Goal: Task Accomplishment & Management: Manage account settings

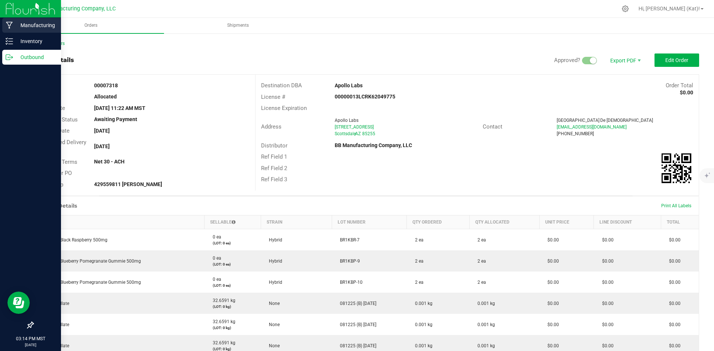
click at [31, 29] on p "Manufacturing" at bounding box center [35, 25] width 45 height 9
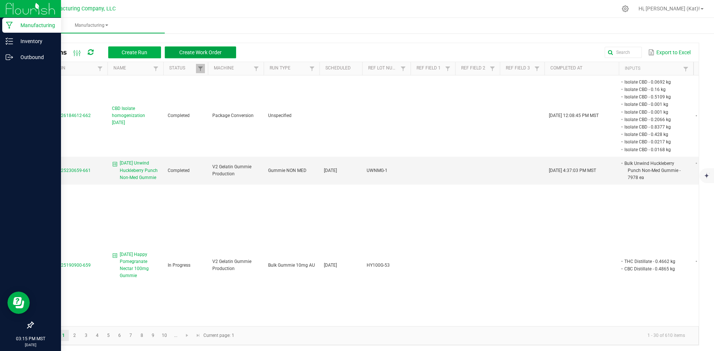
click at [193, 48] on button "Create Work Order" at bounding box center [200, 52] width 71 height 12
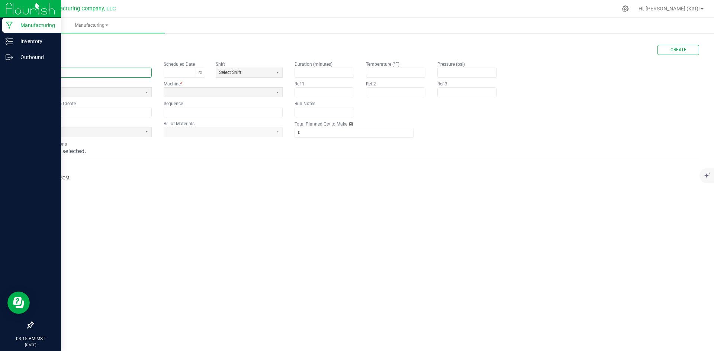
click at [119, 74] on input "text" at bounding box center [92, 72] width 118 height 9
paste input "Happy Pomegranate Nectar 100mg Gummie"
type input "[DATE] Happy Pomegranate Nectar 100mg Gummie"
click at [139, 88] on span at bounding box center [87, 92] width 109 height 9
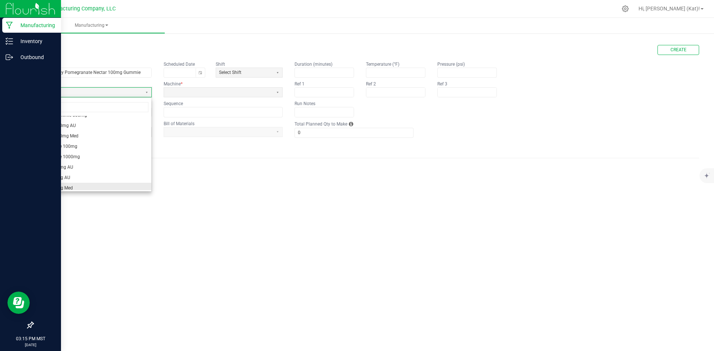
scroll to position [45, 0]
click at [95, 134] on li "Gummie 100mg AU" at bounding box center [92, 139] width 118 height 10
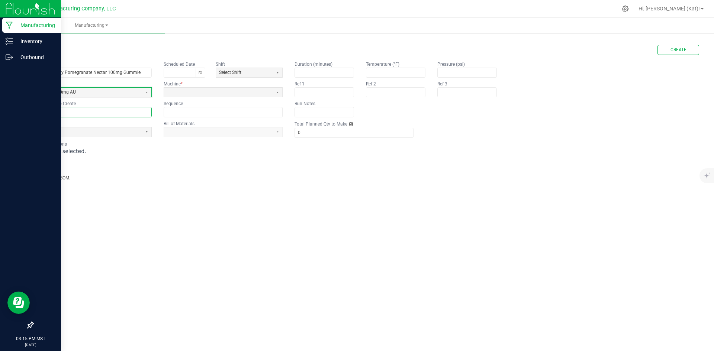
click at [106, 114] on input "text" at bounding box center [92, 111] width 118 height 9
paste input "HY100G-52"
type input "HY100G-52"
click at [122, 136] on span at bounding box center [87, 131] width 109 height 9
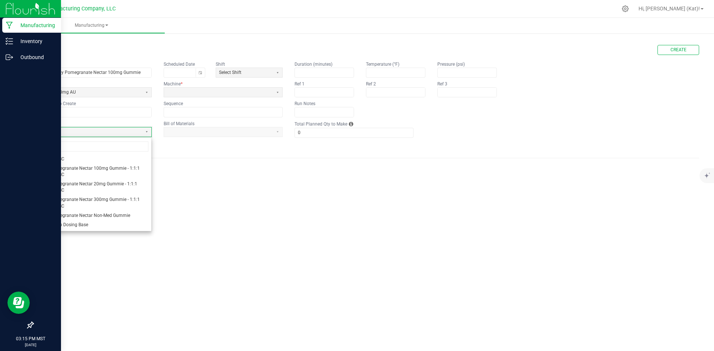
scroll to position [409, 0]
click at [106, 191] on span "Happy Pomegranate Nectar 100mg Gummie - 1:1:1 THC:CBD:CBC" at bounding box center [92, 184] width 112 height 13
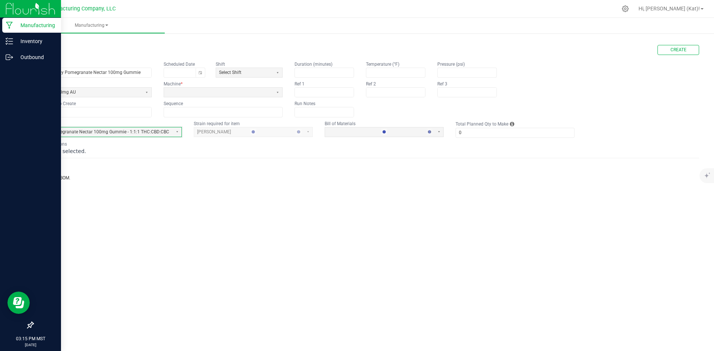
type input "1"
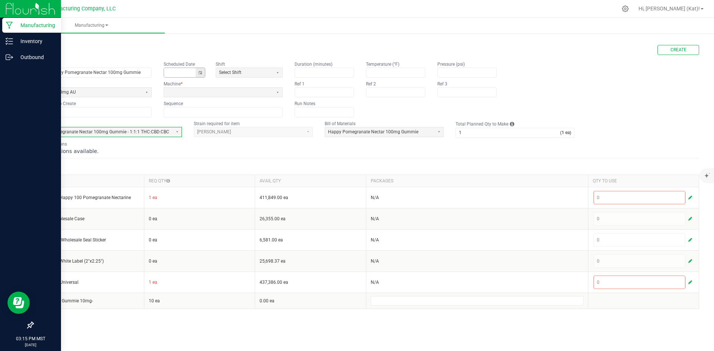
click at [199, 74] on button "Toggle calendar" at bounding box center [199, 72] width 9 height 9
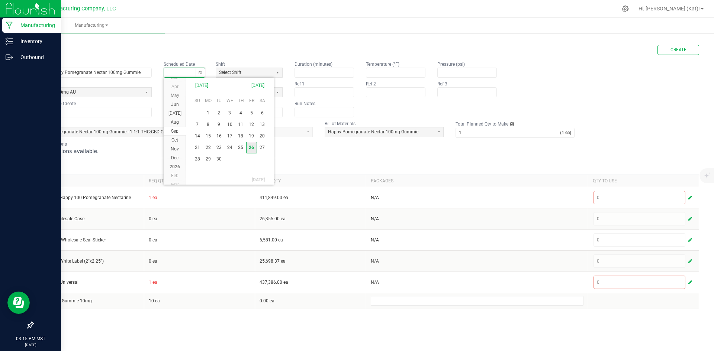
click at [249, 147] on span "26" at bounding box center [251, 148] width 11 height 12
type input "[DATE]"
click at [210, 90] on span at bounding box center [218, 92] width 103 height 6
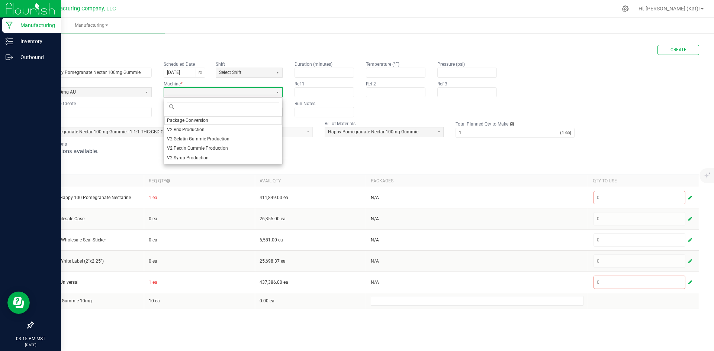
click at [212, 138] on span "V2 Gelatin Gummie Production" at bounding box center [198, 139] width 62 height 6
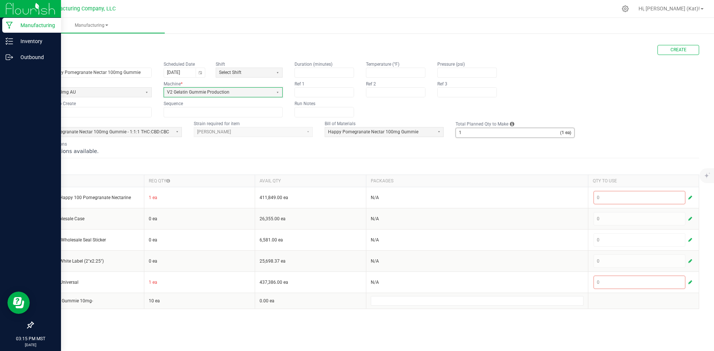
click at [474, 135] on input "1" at bounding box center [508, 132] width 104 height 9
type input "7,369"
click at [255, 145] on div "BOM Instructions No instructions available." at bounding box center [366, 148] width 666 height 14
click at [684, 48] on span "Create" at bounding box center [678, 50] width 16 height 6
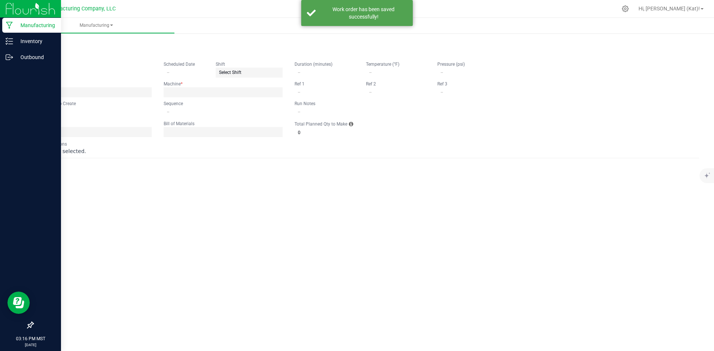
type input "[DATE] Happy Pomegranate Nectar 100mg Gummie"
type input "[DATE]"
type input "HY100G-52"
type input "0"
type input "7,369"
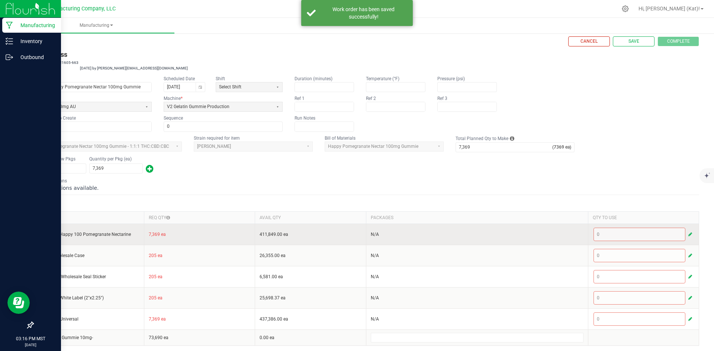
scroll to position [11, 0]
click at [688, 233] on span "button" at bounding box center [690, 232] width 4 height 6
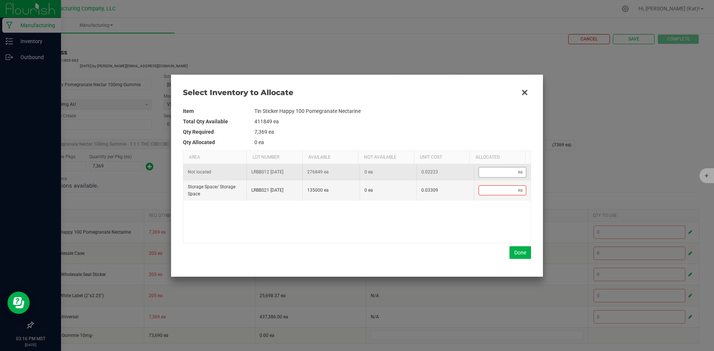
click at [500, 171] on input "Data table" at bounding box center [498, 172] width 39 height 9
type input "8"
type input "84"
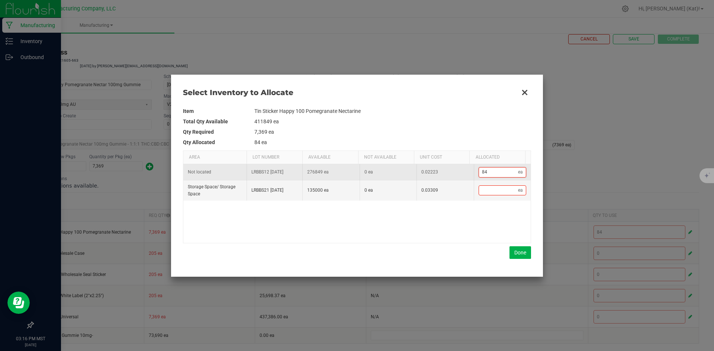
type input "843"
type input "8,430"
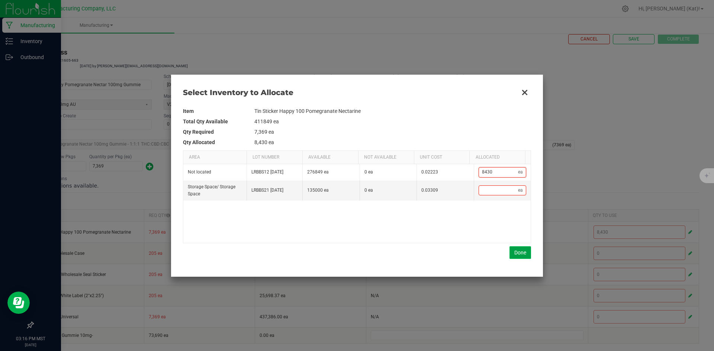
type input "8,430"
click at [519, 252] on button "Done" at bounding box center [520, 252] width 22 height 13
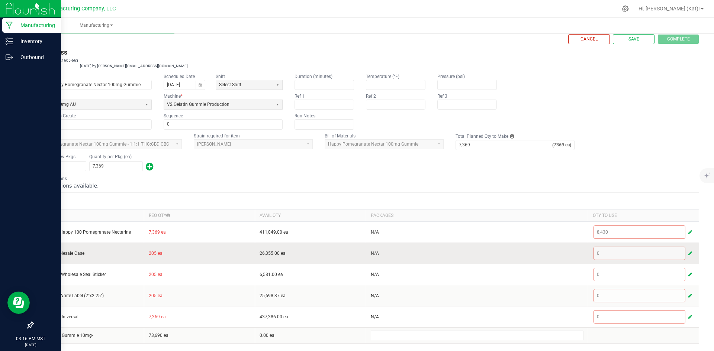
click at [688, 255] on span "button" at bounding box center [690, 253] width 4 height 6
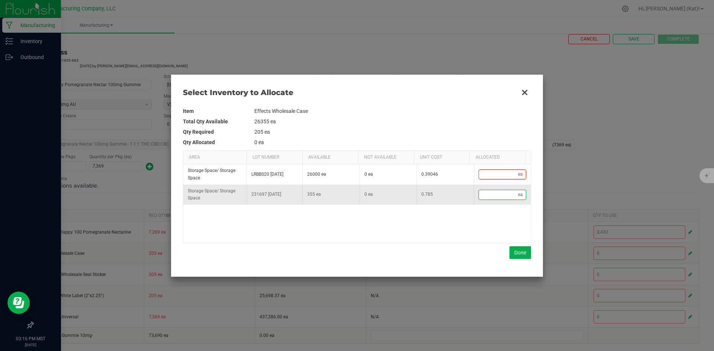
click at [505, 199] on input "Data table" at bounding box center [498, 194] width 39 height 9
type input "2"
type input "20"
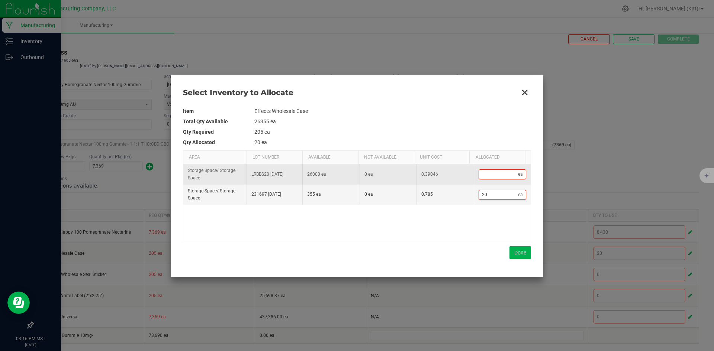
type input "205"
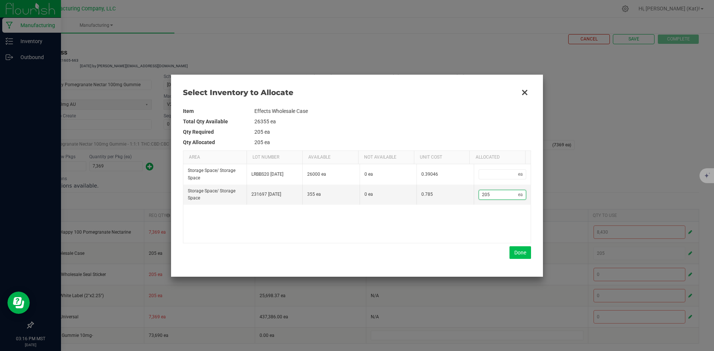
type input "205"
click at [517, 250] on button "Done" at bounding box center [520, 252] width 22 height 13
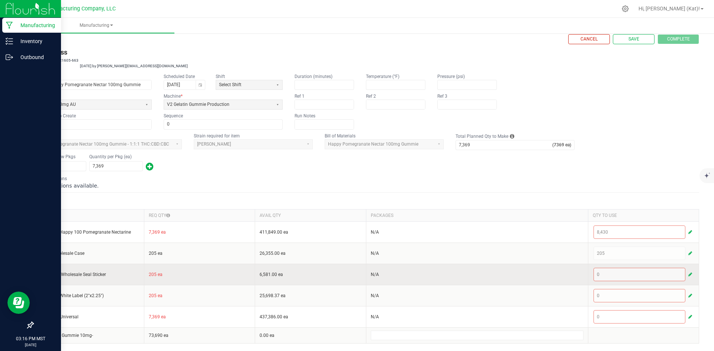
click at [686, 272] on button "button" at bounding box center [689, 274] width 7 height 9
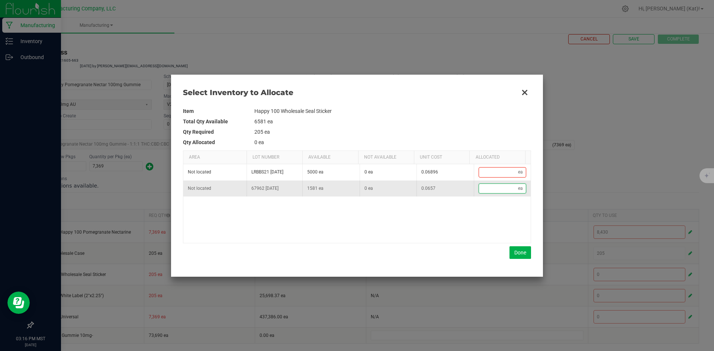
click at [491, 187] on input "Data table" at bounding box center [498, 188] width 39 height 9
type input "2"
type input "20"
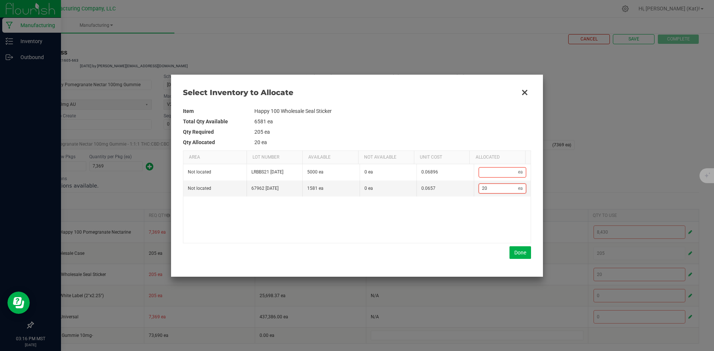
type input "205"
click at [518, 259] on div "Item Happy 100 Wholesale Seal Sticker Total Qty Available 6581 ea Qty Required …" at bounding box center [357, 182] width 348 height 165
click at [520, 255] on button "Done" at bounding box center [520, 252] width 22 height 13
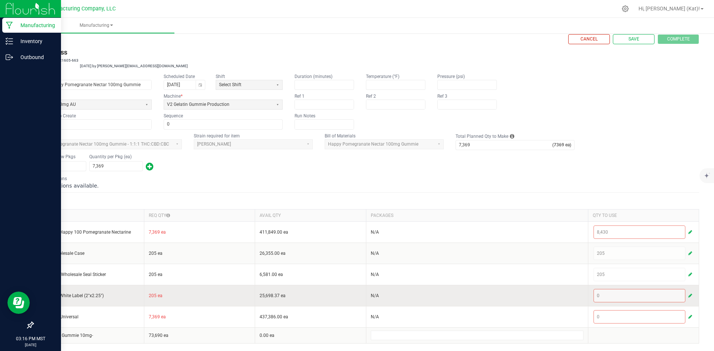
click at [688, 293] on span "button" at bounding box center [690, 296] width 4 height 6
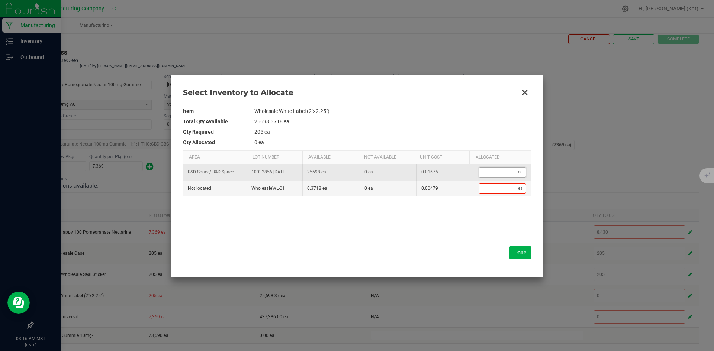
click at [499, 176] on input "Data table" at bounding box center [498, 172] width 39 height 9
type input "2"
type input "20"
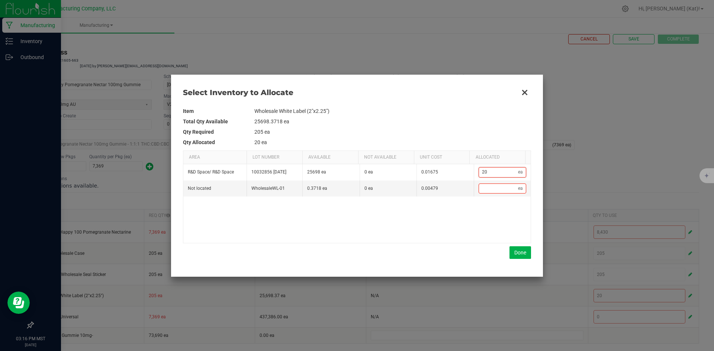
type input "205"
click at [520, 252] on button "Done" at bounding box center [520, 252] width 22 height 13
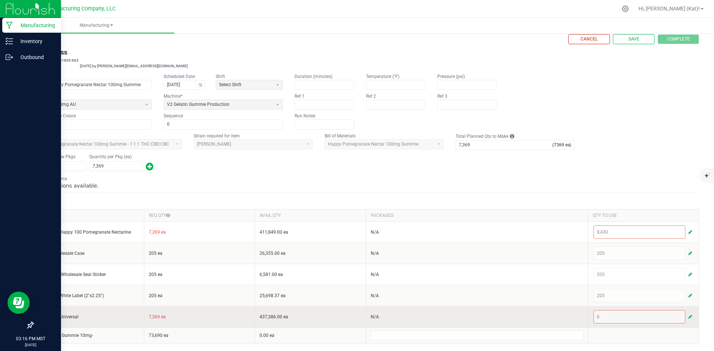
click at [686, 315] on button "button" at bounding box center [689, 317] width 7 height 9
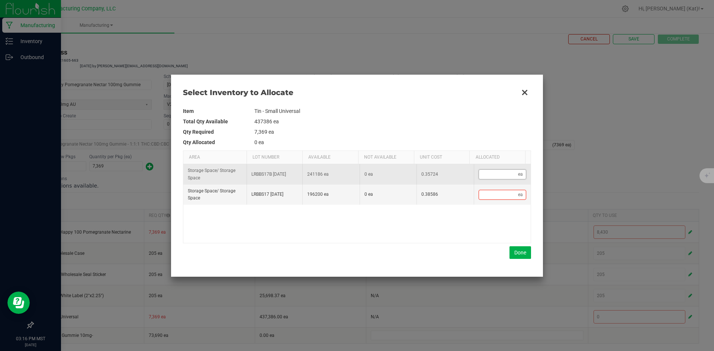
click at [503, 175] on input "Data table" at bounding box center [498, 174] width 39 height 9
type input "7"
type input "79"
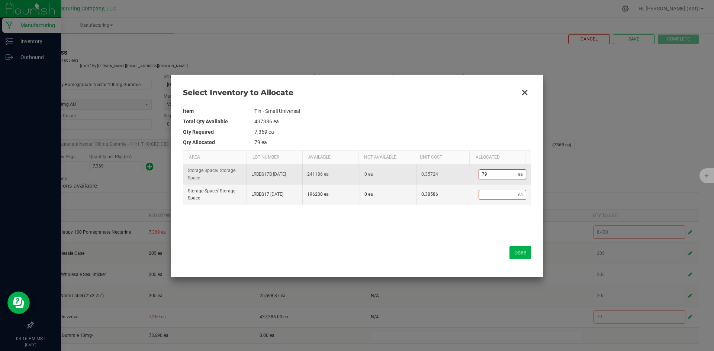
type input "792"
type input "7,926"
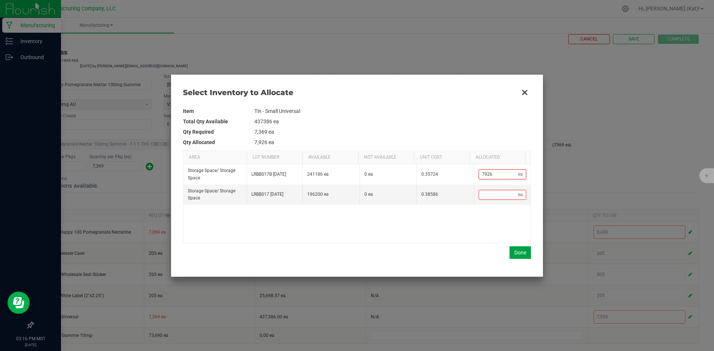
type input "7,926"
click at [523, 254] on button "Done" at bounding box center [520, 252] width 22 height 13
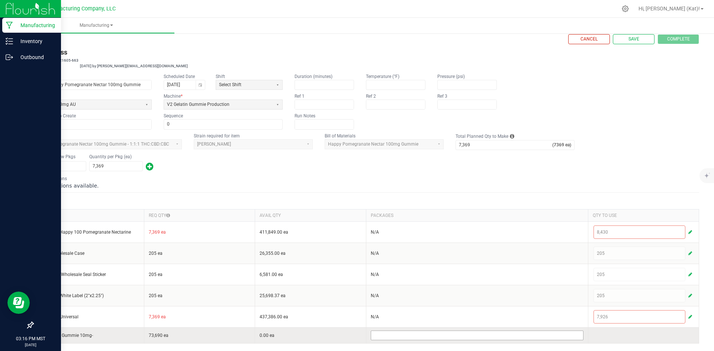
click at [523, 335] on input at bounding box center [477, 335] width 212 height 9
click at [486, 333] on input at bounding box center [477, 335] width 212 height 9
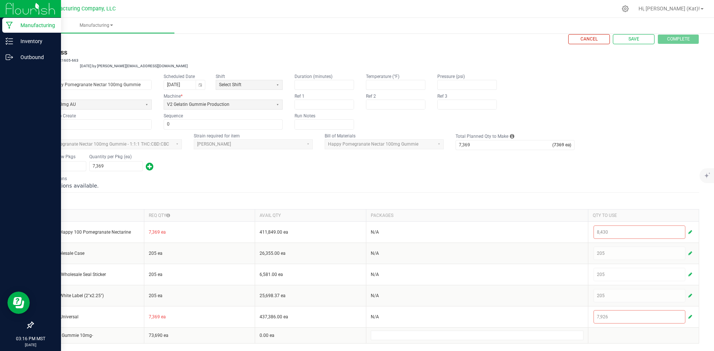
click at [530, 199] on h3 "Inputs" at bounding box center [366, 201] width 666 height 10
click at [632, 41] on span "Save" at bounding box center [633, 39] width 11 height 6
type input "0"
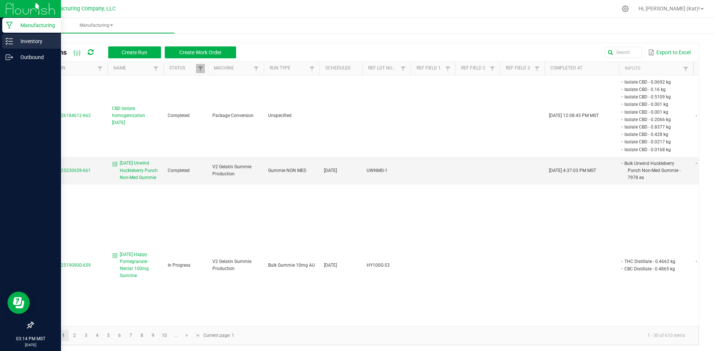
click at [13, 44] on p "Inventory" at bounding box center [35, 41] width 45 height 9
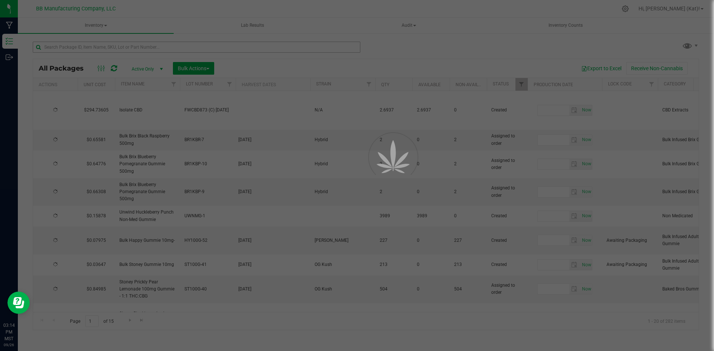
type input "[DATE]"
type input "2026-09-25"
type input "2025-09-25"
type input "2026-09-25"
type input "2025-09-25"
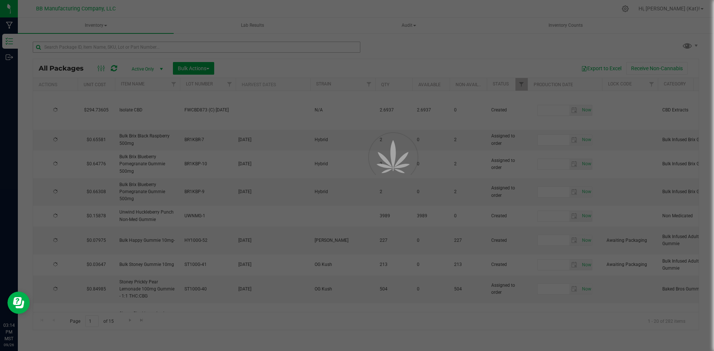
type input "2026-09-25"
type input "2025-09-11"
type input "2026-09-11"
type input "2025-09-15"
type input "2026-09-15"
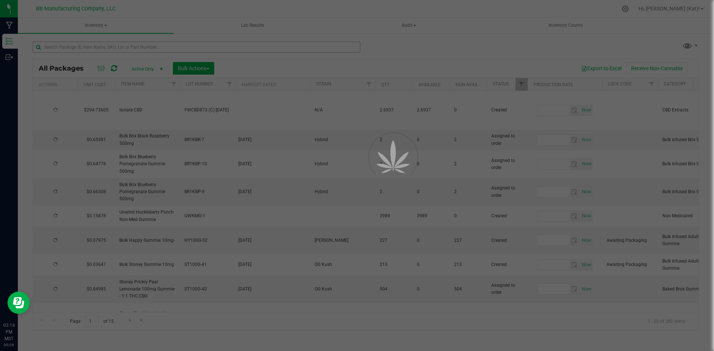
type input "2025-09-16"
type input "2026-09-16"
type input "2025-09-12"
type input "2026-09-12"
type input "2025-07-21"
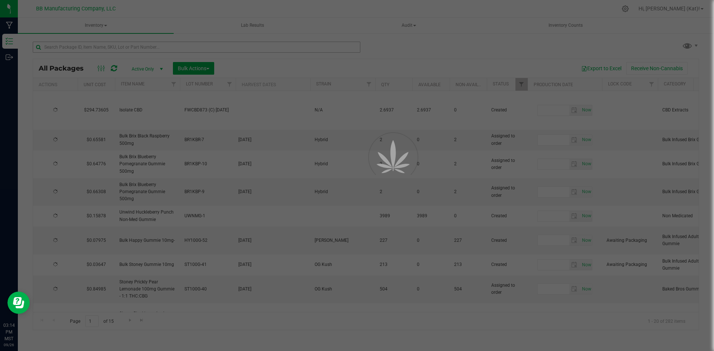
type input "2026-07-21"
type input "2025-09-11"
type input "2026-09-11"
type input "2025-09-11"
type input "2026-09-11"
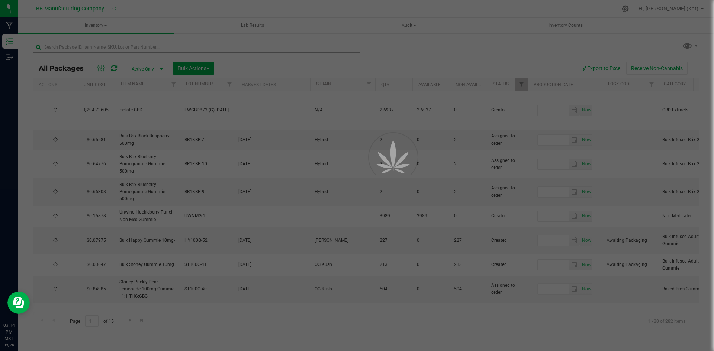
type input "2025-09-11"
type input "2026-09-11"
type input "2025-09-11"
type input "2026-09-11"
type input "2025-09-09"
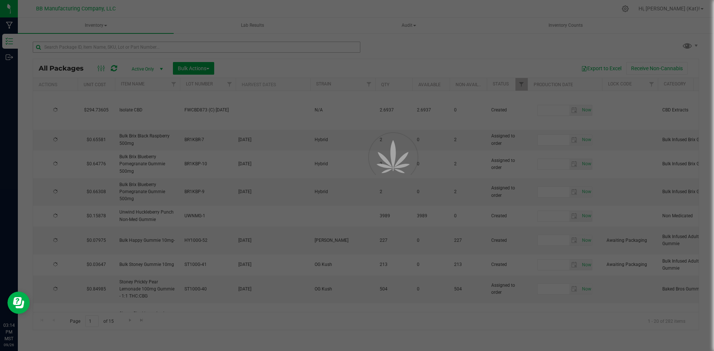
type input "2026-09-09"
type input "2025-09-04"
type input "2026-09-04"
type input "2025-08-28"
type input "2026-08-28"
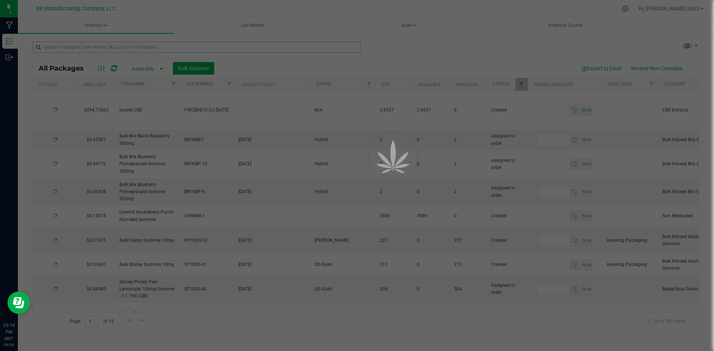
type input "2025-08-15"
type input "2026-08-15"
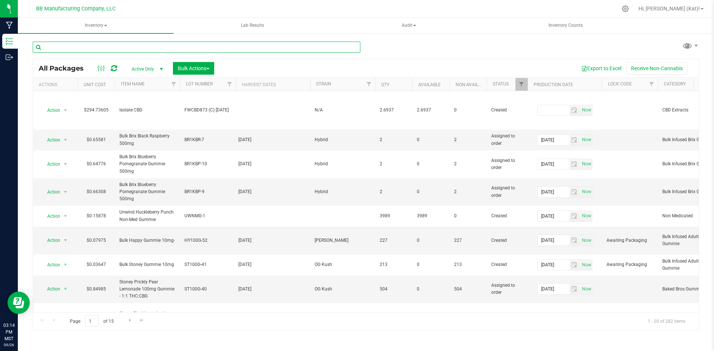
click at [202, 46] on input "text" at bounding box center [196, 47] width 327 height 11
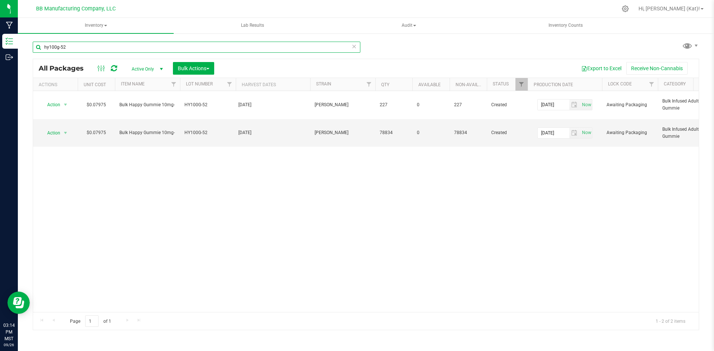
type input "hy100g-52"
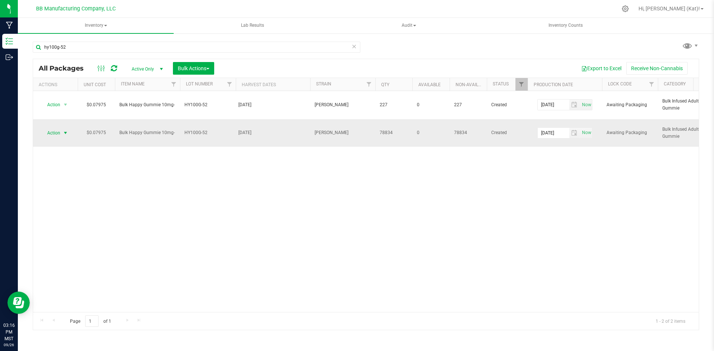
click at [58, 130] on span "Action" at bounding box center [51, 133] width 20 height 10
click at [81, 238] on li "Unlock package" at bounding box center [64, 243] width 47 height 11
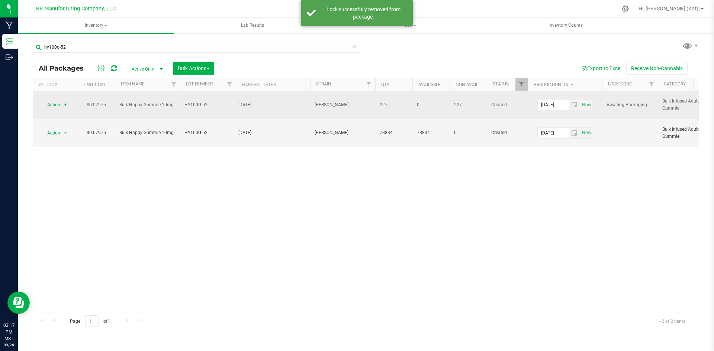
click at [58, 106] on span "Action" at bounding box center [51, 105] width 20 height 10
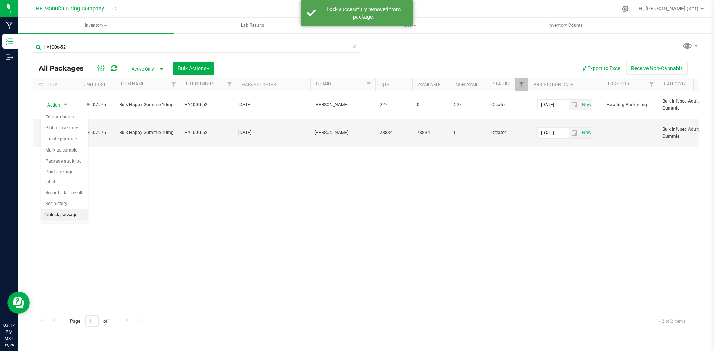
click at [69, 210] on li "Unlock package" at bounding box center [64, 215] width 47 height 11
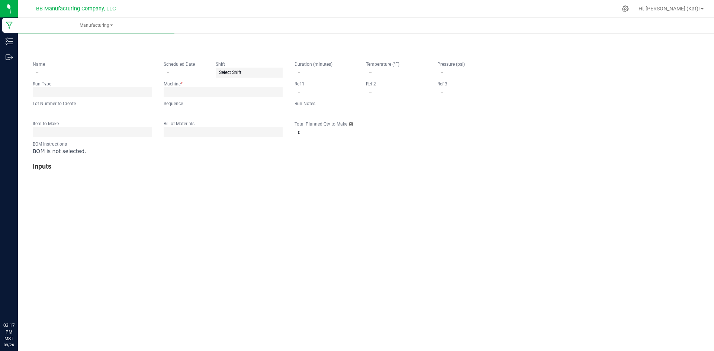
type input "[DATE] Happy Pomegranate Nectar 100mg Gummie"
type input "[DATE]"
type input "HY100G-52"
type input "0"
type input "7,369"
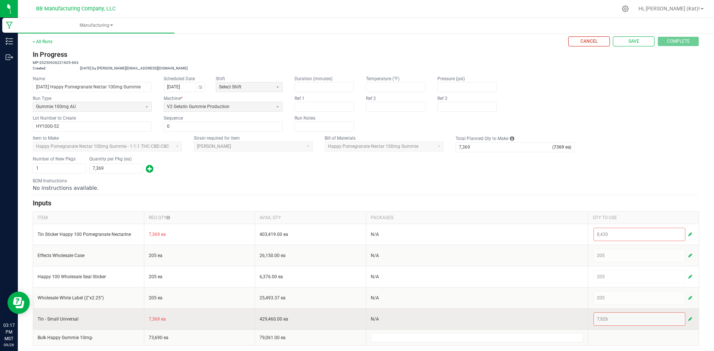
scroll to position [11, 0]
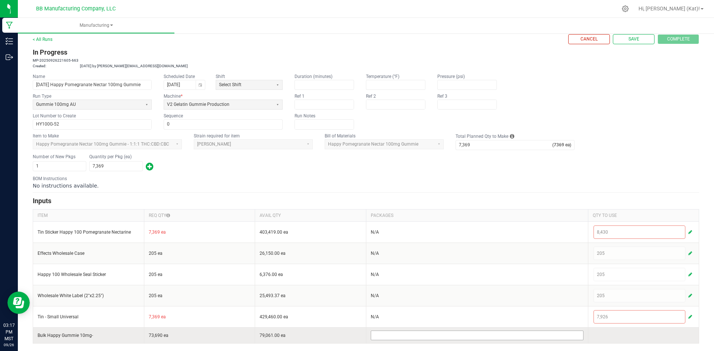
click at [412, 338] on input at bounding box center [477, 335] width 212 height 9
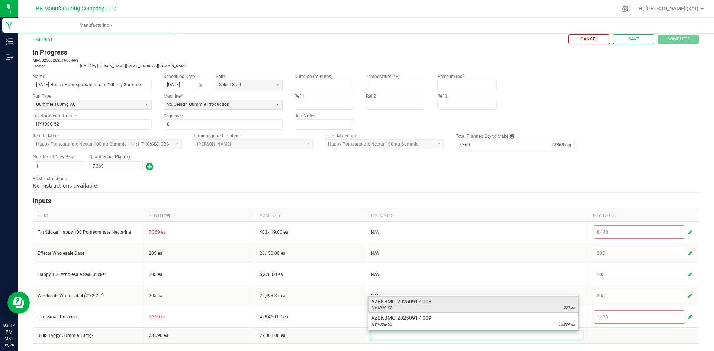
click at [420, 305] on div "HY100G-52 227 ea" at bounding box center [473, 308] width 204 height 6
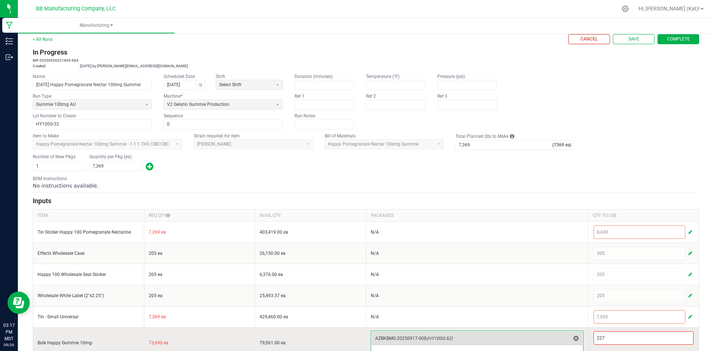
scroll to position [26, 0]
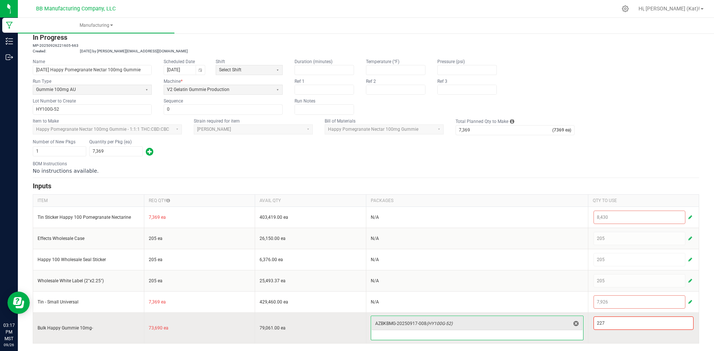
click at [418, 333] on input at bounding box center [477, 335] width 212 height 9
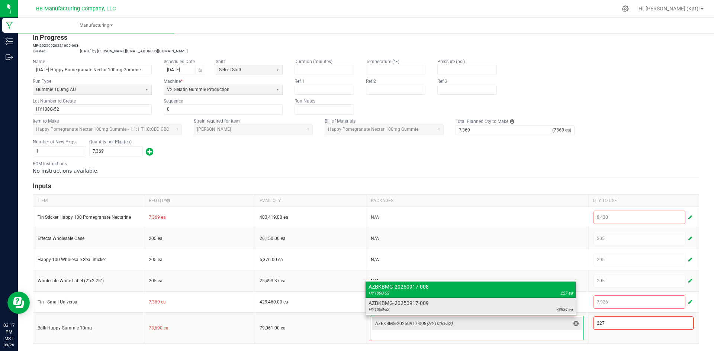
click at [427, 311] on div "HY100G-52 78834 ea" at bounding box center [470, 310] width 204 height 6
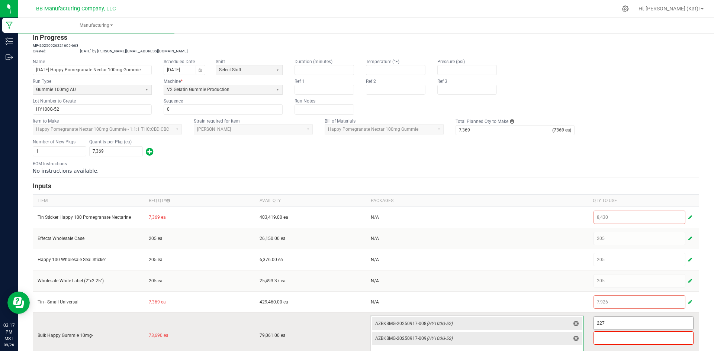
click at [653, 320] on input "227" at bounding box center [644, 323] width 100 height 13
type input "1"
click at [619, 345] on kendo-numerictextbox at bounding box center [643, 338] width 100 height 13
click at [617, 340] on input at bounding box center [644, 338] width 100 height 13
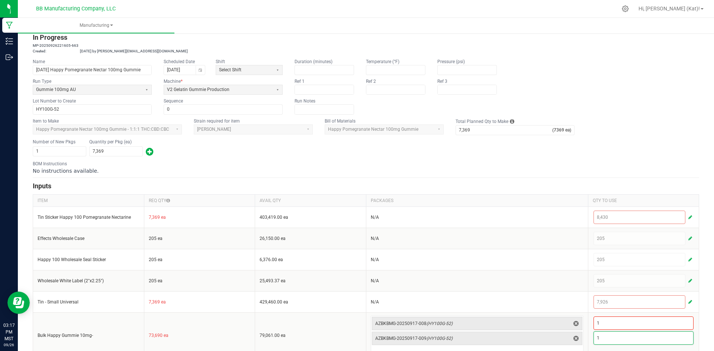
type input "1"
click at [578, 177] on form "< All Runs Cancel Save Complete In Progress MP-20250926221605-663 Created: [DAT…" at bounding box center [366, 188] width 666 height 339
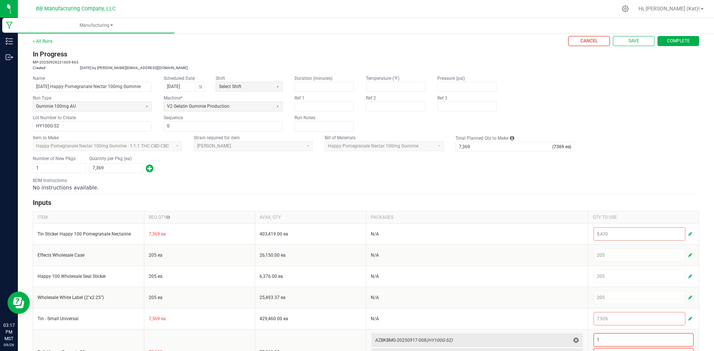
scroll to position [0, 0]
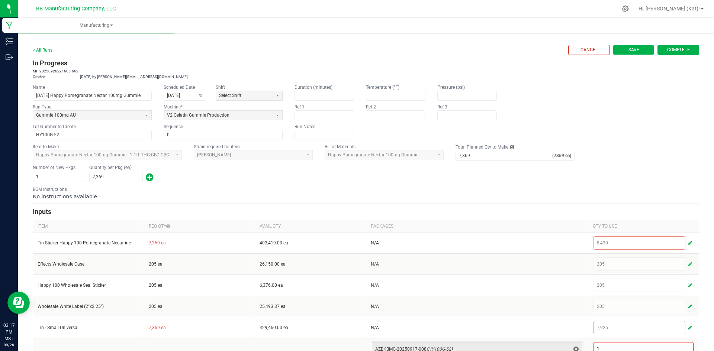
click at [620, 50] on button "Save" at bounding box center [633, 50] width 42 height 10
type input "0"
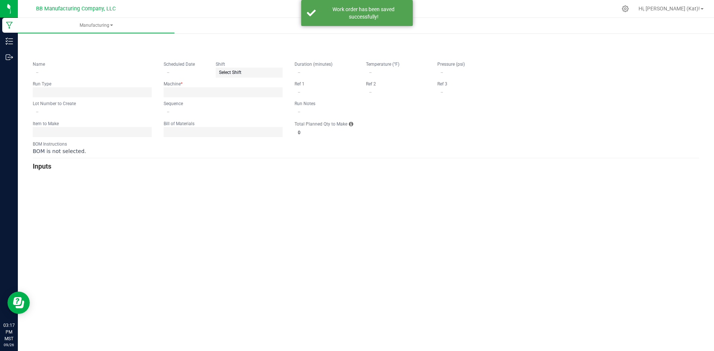
type input "[DATE] Happy Pomegranate Nectar 100mg Gummie"
type input "[DATE]"
type input "HY100G-52"
type input "0"
type input "7,369"
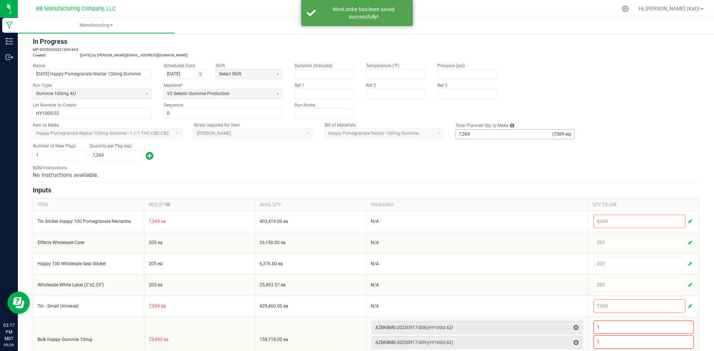
scroll to position [41, 0]
